Goal: Task Accomplishment & Management: Manage account settings

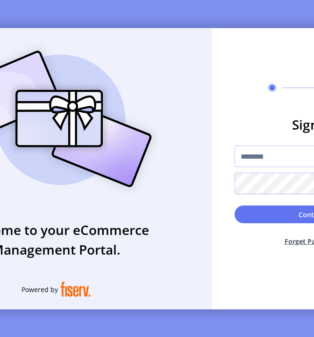
click at [252, 161] on input "text" at bounding box center [313, 156] width 157 height 22
click at [285, 158] on input "text" at bounding box center [313, 156] width 157 height 22
type input "**********"
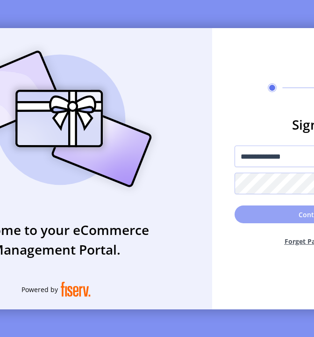
click at [268, 219] on button "Continue" at bounding box center [313, 214] width 157 height 18
